Goal: Information Seeking & Learning: Learn about a topic

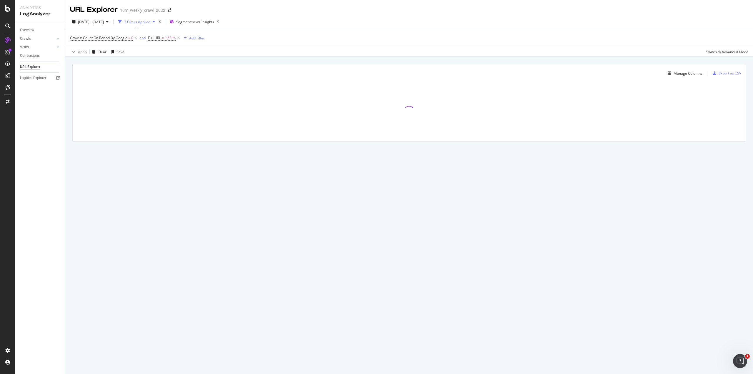
click at [235, 54] on div "Apply Clear Save Switch to Advanced Mode" at bounding box center [408, 52] width 687 height 10
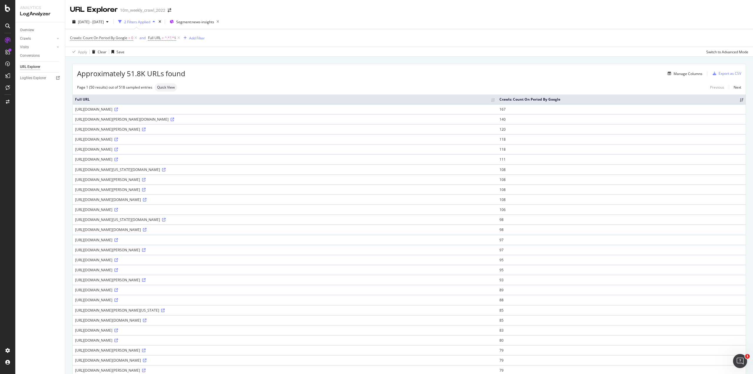
click at [312, 22] on div "[DATE] - [DATE] 2 Filters Applied Segment: news-insights" at bounding box center [408, 23] width 687 height 12
click at [316, 19] on div "[DATE] - [DATE] 2 Filters Applied Segment: news-insights" at bounding box center [408, 23] width 687 height 12
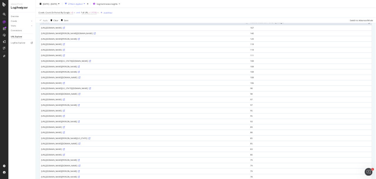
scroll to position [59, 0]
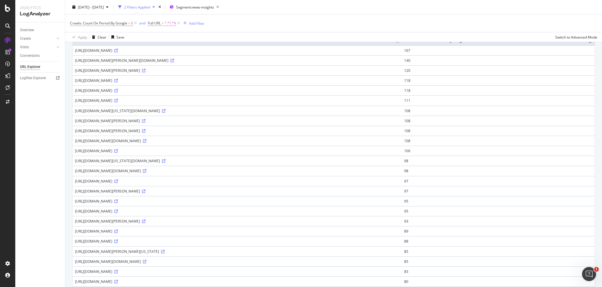
click at [290, 101] on td "[URL][DOMAIN_NAME]" at bounding box center [237, 100] width 329 height 10
click at [282, 103] on div "[URL][DOMAIN_NAME]" at bounding box center [237, 100] width 325 height 5
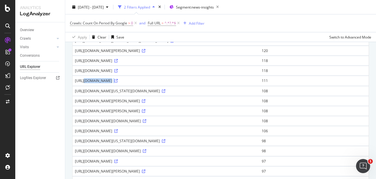
scroll to position [103, 0]
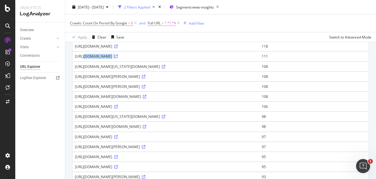
click at [255, 59] on div "[URL][DOMAIN_NAME]" at bounding box center [166, 56] width 182 height 5
click at [257, 59] on div "[URL][DOMAIN_NAME]" at bounding box center [166, 56] width 182 height 5
drag, startPoint x: 272, startPoint y: 70, endPoint x: 283, endPoint y: 71, distance: 11.2
click at [257, 59] on div "[URL][DOMAIN_NAME]" at bounding box center [166, 56] width 182 height 5
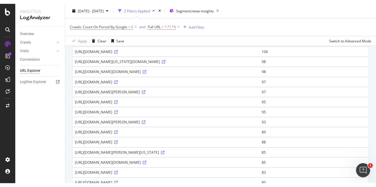
scroll to position [73, 0]
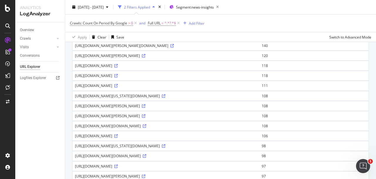
drag, startPoint x: 258, startPoint y: 105, endPoint x: 215, endPoint y: 101, distance: 43.1
click at [215, 88] on div "[URL][DOMAIN_NAME]" at bounding box center [166, 85] width 182 height 5
click at [234, 88] on div "[URL][DOMAIN_NAME]" at bounding box center [166, 85] width 182 height 5
click at [233, 88] on div "[URL][DOMAIN_NAME]" at bounding box center [166, 85] width 182 height 5
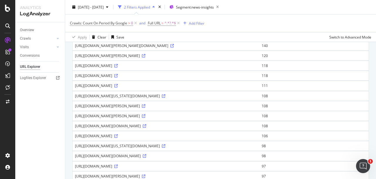
click at [232, 88] on div "[URL][DOMAIN_NAME]" at bounding box center [166, 85] width 182 height 5
click at [243, 108] on div "[URL][DOMAIN_NAME][PERSON_NAME]" at bounding box center [166, 105] width 182 height 5
drag, startPoint x: 275, startPoint y: 127, endPoint x: 72, endPoint y: 125, distance: 203.4
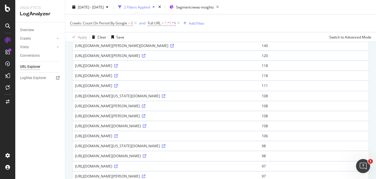
click at [95, 108] on div "[URL][DOMAIN_NAME][PERSON_NAME]" at bounding box center [166, 105] width 182 height 5
click at [113, 108] on div "[URL][DOMAIN_NAME][PERSON_NAME]" at bounding box center [166, 105] width 182 height 5
click at [117, 108] on div "[URL][DOMAIN_NAME][PERSON_NAME]" at bounding box center [166, 105] width 182 height 5
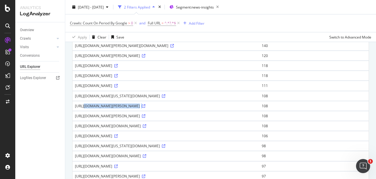
click at [117, 108] on div "[URL][DOMAIN_NAME][PERSON_NAME]" at bounding box center [166, 105] width 182 height 5
click at [151, 91] on td "[URL][DOMAIN_NAME]" at bounding box center [166, 86] width 187 height 10
drag, startPoint x: 258, startPoint y: 106, endPoint x: 80, endPoint y: 104, distance: 177.9
click at [80, 88] on div "[URL][DOMAIN_NAME]" at bounding box center [166, 85] width 182 height 5
click at [106, 78] on div "[URL][DOMAIN_NAME]" at bounding box center [166, 75] width 182 height 5
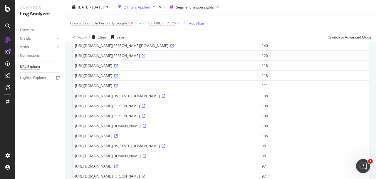
click at [106, 78] on div "[URL][DOMAIN_NAME]" at bounding box center [166, 75] width 182 height 5
click at [137, 61] on td "[URL][DOMAIN_NAME][PERSON_NAME]" at bounding box center [166, 56] width 187 height 10
click at [213, 61] on td "[URL][DOMAIN_NAME][PERSON_NAME]" at bounding box center [166, 56] width 187 height 10
click at [237, 0] on div "[DATE] - [DATE] 2 Filters Applied Segment: news-insights Crawls: Count On Perio…" at bounding box center [220, 21] width 311 height 42
